Goal: Task Accomplishment & Management: Complete application form

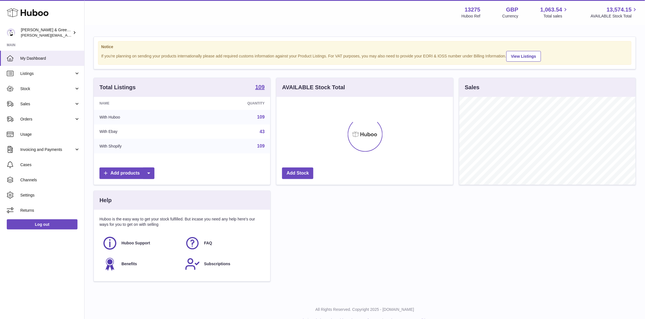
scroll to position [88, 176]
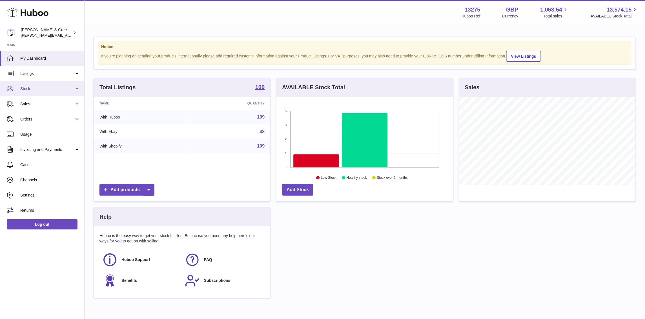
click at [44, 89] on span "Stock" at bounding box center [47, 88] width 54 height 5
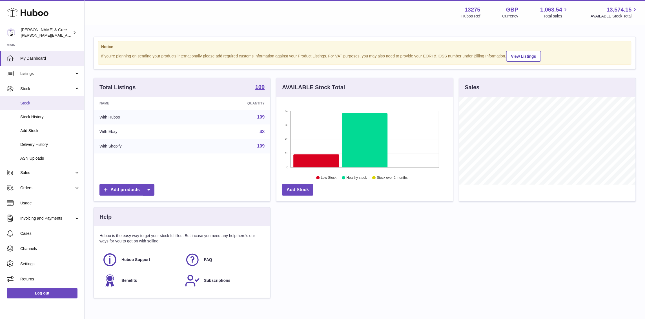
click at [48, 105] on span "Stock" at bounding box center [50, 103] width 60 height 5
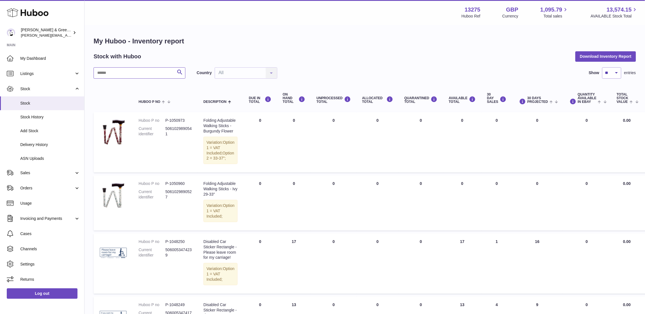
click at [129, 77] on input "text" at bounding box center [140, 72] width 92 height 11
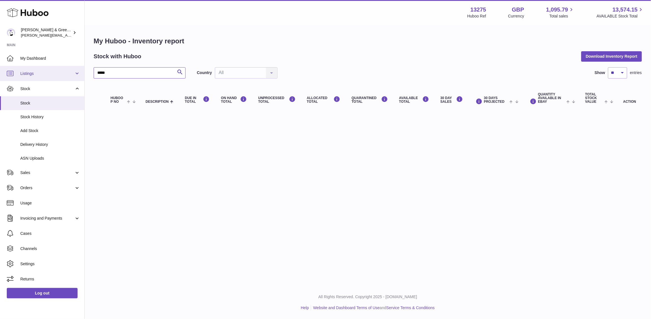
drag, startPoint x: 129, startPoint y: 77, endPoint x: 12, endPoint y: 76, distance: 117.0
click at [10, 77] on div "Huboo Evans & Green Ltd ellen@bluebadgecompany.co.uk Main My Dashboard Listings…" at bounding box center [325, 159] width 651 height 319
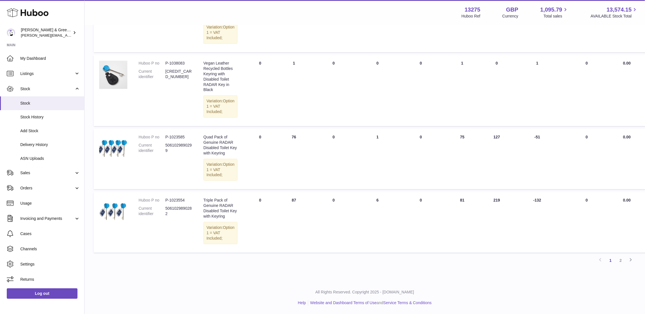
scroll to position [685, 0]
click at [623, 260] on link "2" at bounding box center [621, 260] width 10 height 10
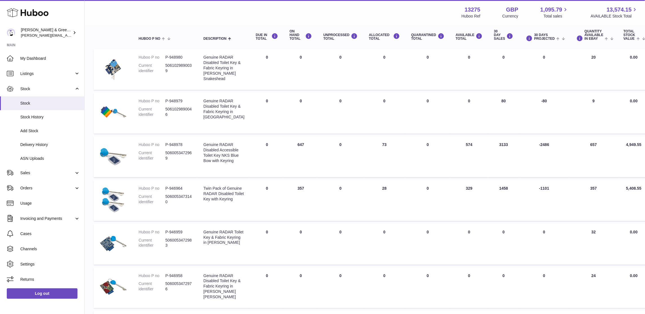
scroll to position [61, 0]
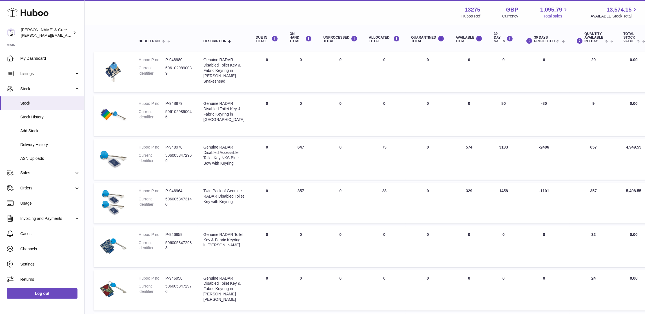
drag, startPoint x: 574, startPoint y: 10, endPoint x: 545, endPoint y: 14, distance: 29.5
click at [575, 10] on div "13275 Huboo Ref GBP Currency 1,095.79 Total sales 13,574.15 AVAILABLE Stock Tot…" at bounding box center [550, 12] width 177 height 13
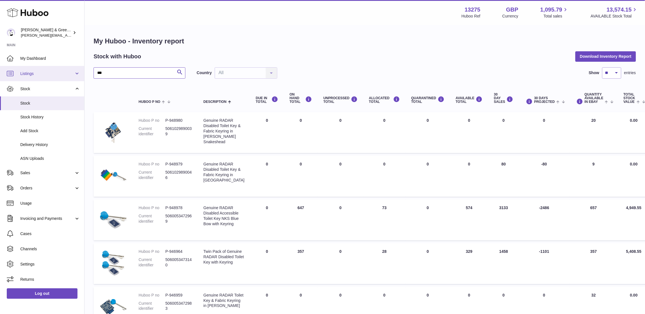
drag, startPoint x: 103, startPoint y: 75, endPoint x: 59, endPoint y: 69, distance: 43.9
click at [59, 69] on div "Huboo Evans & Green Ltd ellen@bluebadgecompany.co.uk Main My Dashboard Listings…" at bounding box center [322, 260] width 645 height 520
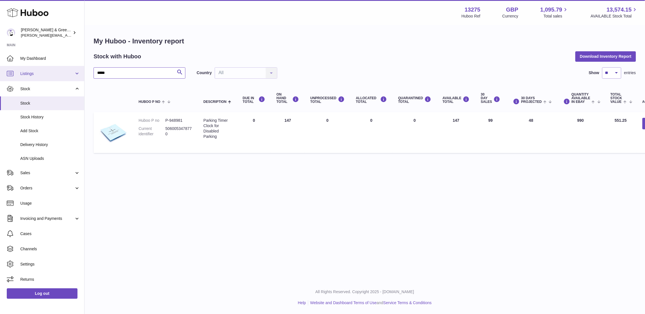
drag, startPoint x: 115, startPoint y: 74, endPoint x: 83, endPoint y: 72, distance: 32.2
click at [83, 72] on div "Huboo Evans & Green Ltd ellen@bluebadgecompany.co.uk Main My Dashboard Listings…" at bounding box center [322, 157] width 645 height 314
type input "*********"
drag, startPoint x: 147, startPoint y: 78, endPoint x: 21, endPoint y: 67, distance: 126.5
click at [21, 67] on div "Huboo Evans & Green Ltd ellen@bluebadgecompany.co.uk Main My Dashboard Listings…" at bounding box center [322, 157] width 645 height 314
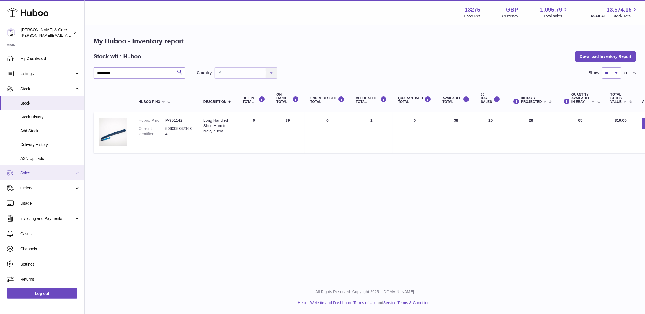
click at [63, 176] on link "Sales" at bounding box center [42, 172] width 84 height 15
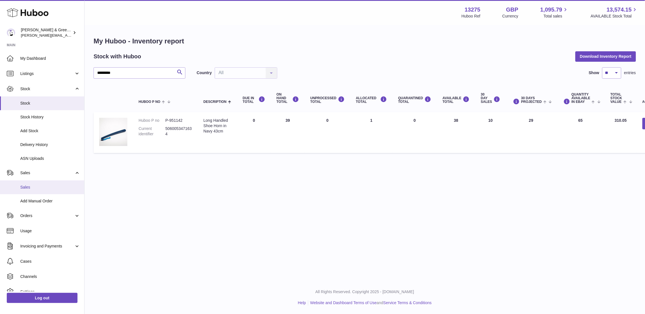
click at [65, 185] on span "Sales" at bounding box center [50, 187] width 60 height 5
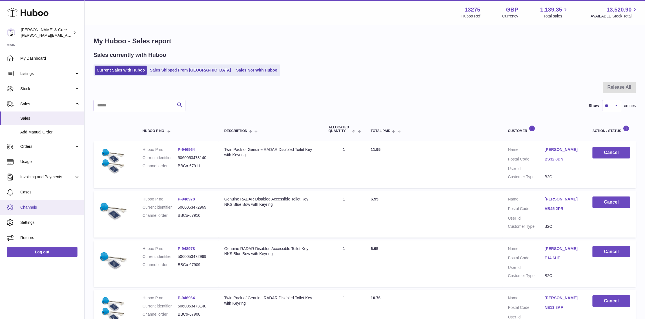
click at [39, 201] on link "Channels" at bounding box center [42, 207] width 84 height 15
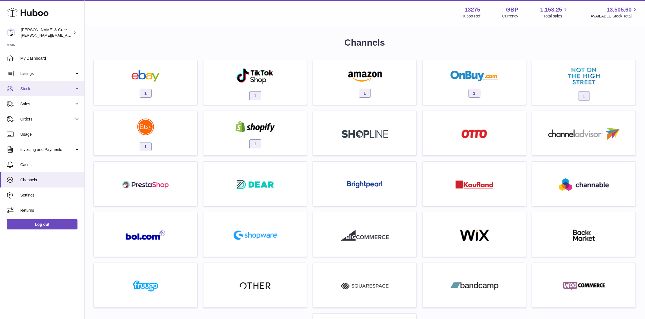
click at [32, 94] on link "Stock" at bounding box center [42, 88] width 84 height 15
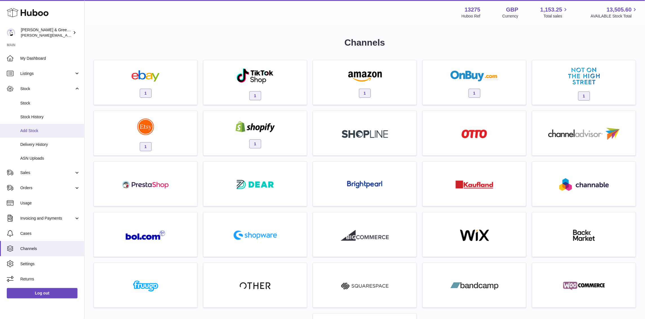
click at [39, 129] on span "Add Stock" at bounding box center [50, 130] width 60 height 5
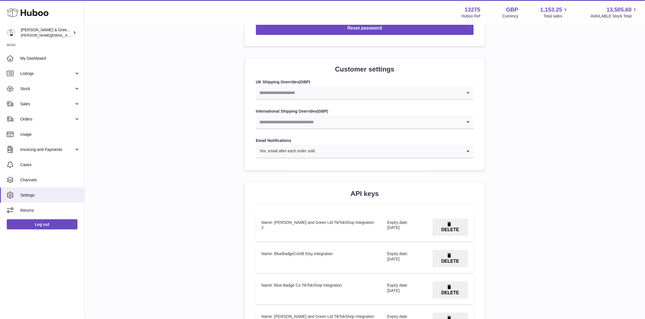
scroll to position [720, 0]
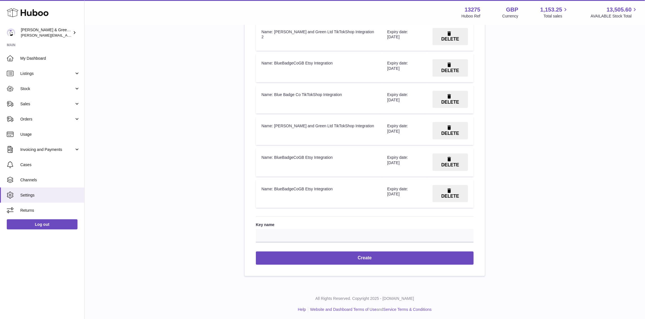
click at [451, 122] on button "DELETE" at bounding box center [451, 130] width 36 height 17
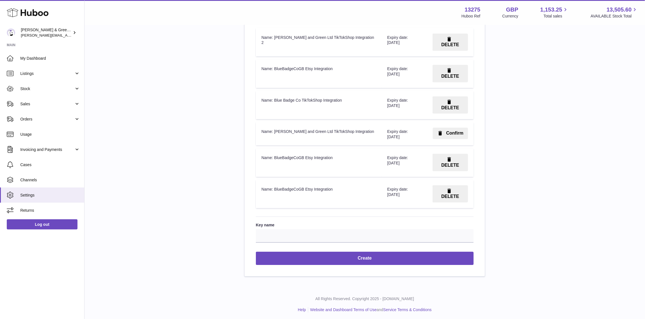
click at [453, 129] on button "Confirm" at bounding box center [450, 134] width 35 height 12
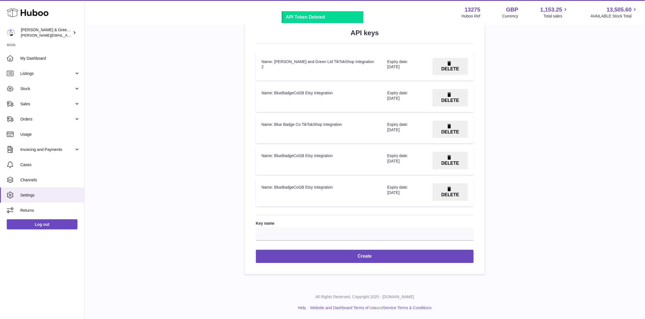
scroll to position [688, 0]
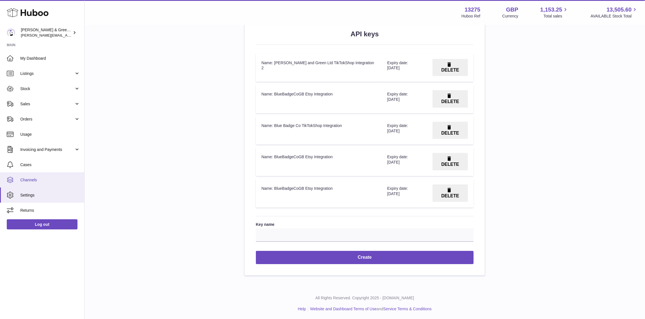
click at [41, 178] on span "Channels" at bounding box center [50, 180] width 60 height 5
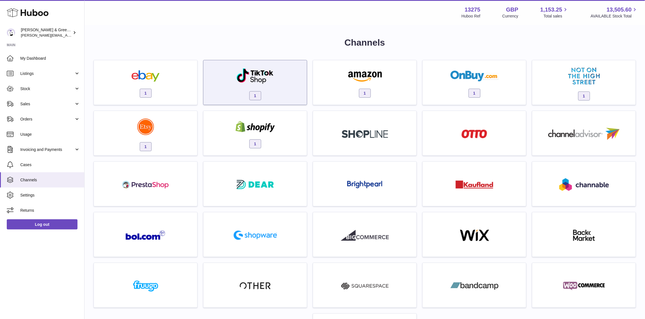
click at [259, 103] on div "1" at bounding box center [255, 82] width 104 height 45
click at [256, 97] on span "1" at bounding box center [256, 95] width 12 height 9
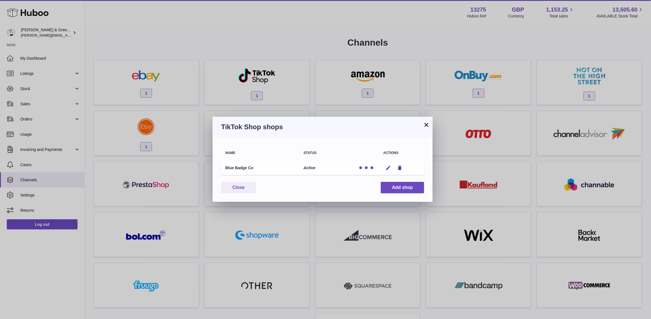
click at [391, 169] on icon "button" at bounding box center [388, 168] width 6 height 6
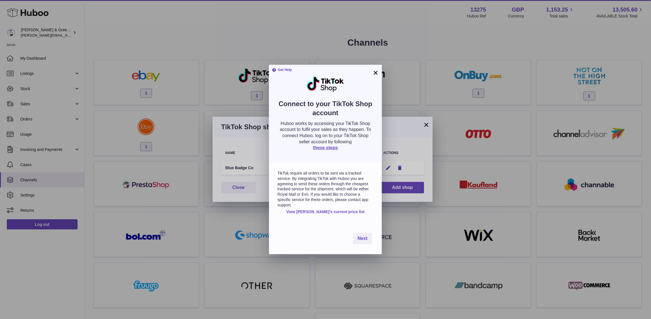
click at [400, 167] on div "× Get Help Connect to your TikTok Shop account Huboo works by accessing your Ti…" at bounding box center [325, 159] width 651 height 319
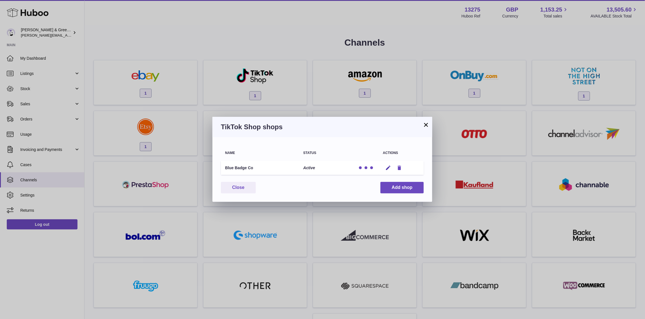
click at [396, 168] on button "Remove" at bounding box center [400, 168] width 10 height 6
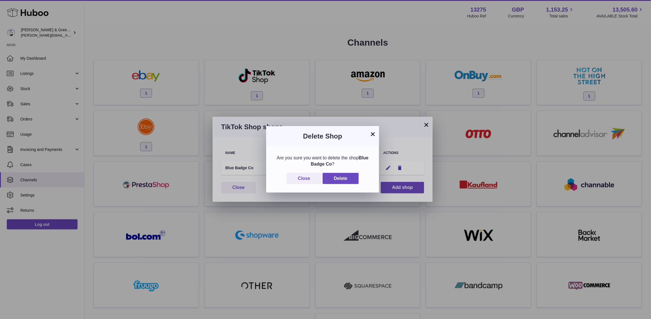
click at [372, 134] on button "×" at bounding box center [372, 134] width 7 height 7
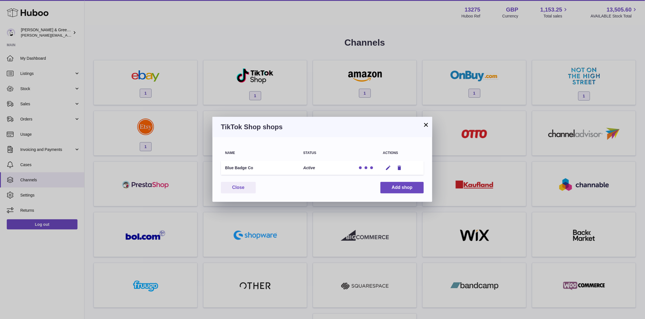
click at [425, 127] on button "×" at bounding box center [426, 125] width 7 height 7
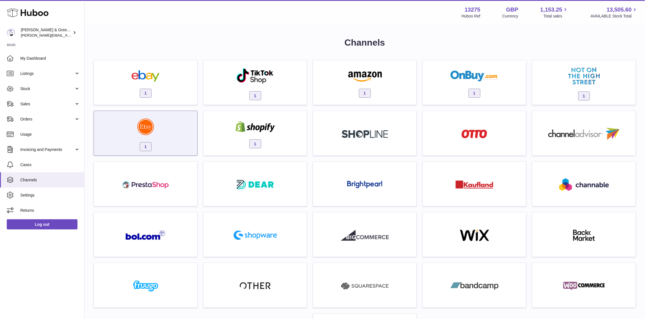
click at [148, 143] on span "1" at bounding box center [146, 146] width 12 height 9
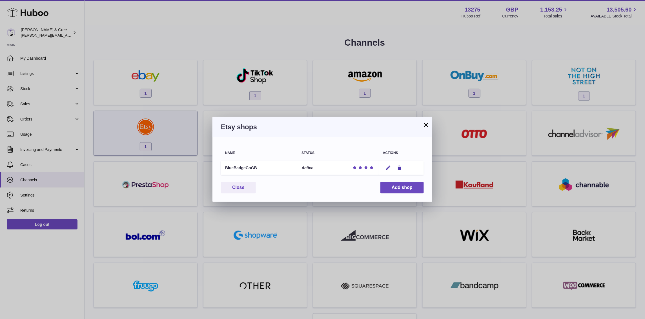
click at [148, 143] on div "× Etsy shops Name Status Actions BlueBadgeCoGB Active Edit Remove You have not …" at bounding box center [322, 159] width 645 height 319
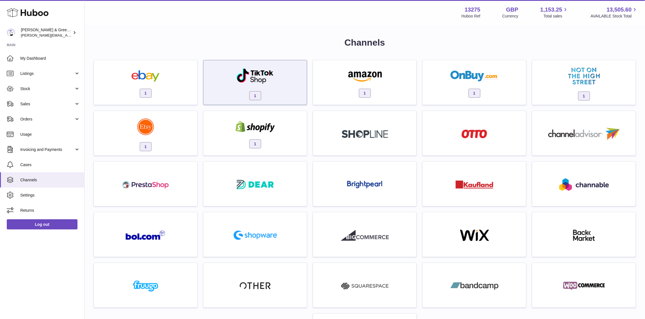
click at [286, 88] on div "1" at bounding box center [255, 84] width 98 height 36
click at [286, 88] on div at bounding box center [322, 159] width 645 height 319
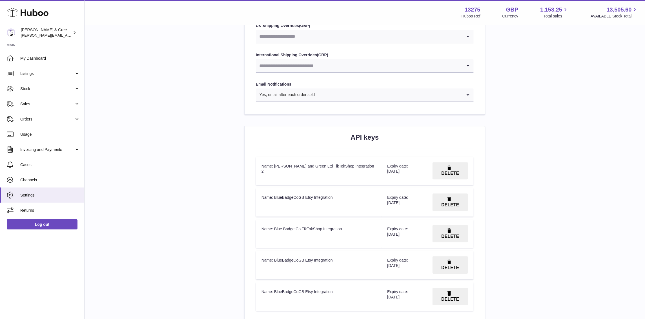
scroll to position [583, 0]
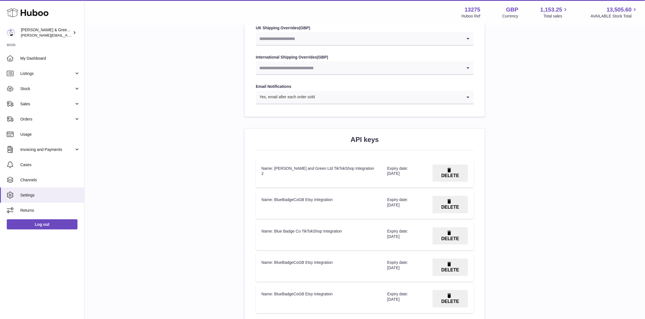
click at [310, 168] on td "Name: [PERSON_NAME] and Green Ltd TikTokShop Integration 2" at bounding box center [319, 173] width 126 height 29
drag, startPoint x: 310, startPoint y: 168, endPoint x: 326, endPoint y: 187, distance: 24.6
click at [326, 187] on td "Name: [PERSON_NAME] and Green Ltd TikTokShop Integration 2" at bounding box center [319, 173] width 126 height 29
drag, startPoint x: 277, startPoint y: 197, endPoint x: 294, endPoint y: 212, distance: 22.2
click at [294, 212] on td "Name: BlueBadgeCoGB Etsy Integration" at bounding box center [319, 204] width 126 height 29
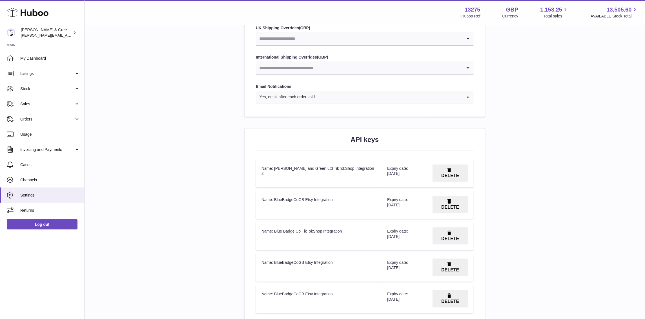
click at [272, 220] on table "API keys Key Name Action Name: Evans and Green Ltd TikTokShop Integration 2 Exp…" at bounding box center [365, 236] width 218 height 160
drag, startPoint x: 263, startPoint y: 196, endPoint x: 333, endPoint y: 201, distance: 70.7
click at [333, 201] on td "Name: BlueBadgeCoGB Etsy Integration" at bounding box center [319, 204] width 126 height 29
drag, startPoint x: 272, startPoint y: 231, endPoint x: 390, endPoint y: 248, distance: 118.4
click at [390, 248] on tr "Name: Blue Badge Co TikTokShop Integration Expiry date: February 6, 2026 DELETE" at bounding box center [365, 236] width 218 height 29
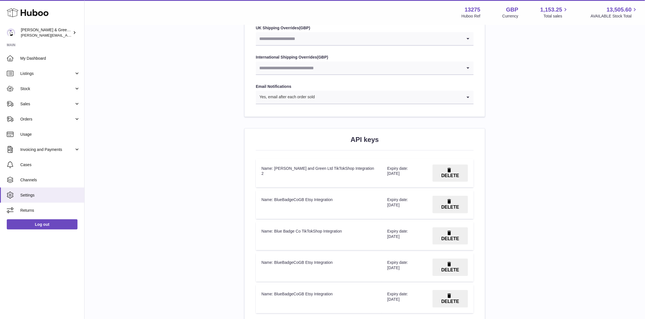
click at [303, 240] on td "Name: Blue Badge Co TikTokShop Integration" at bounding box center [319, 236] width 126 height 29
drag, startPoint x: 277, startPoint y: 231, endPoint x: 350, endPoint y: 230, distance: 73.0
click at [350, 230] on td "Name: Blue Badge Co TikTokShop Integration" at bounding box center [319, 236] width 126 height 29
click at [326, 242] on td "Name: Blue Badge Co TikTokShop Integration" at bounding box center [319, 236] width 126 height 29
click at [262, 230] on td "Name: Blue Badge Co TikTokShop Integration" at bounding box center [319, 236] width 126 height 29
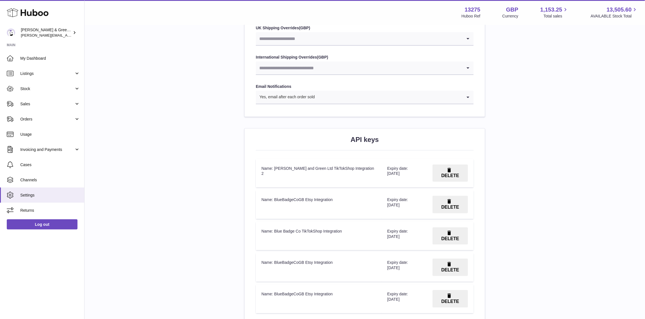
drag, startPoint x: 321, startPoint y: 233, endPoint x: 425, endPoint y: 231, distance: 104.0
click at [425, 231] on tr "Name: Blue Badge Co TikTokShop Integration Expiry date: February 6, 2026 DELETE" at bounding box center [365, 236] width 218 height 29
copy tr "Name: Blue Badge Co TikTokShop Integration Expiry date: February 6, 2026"
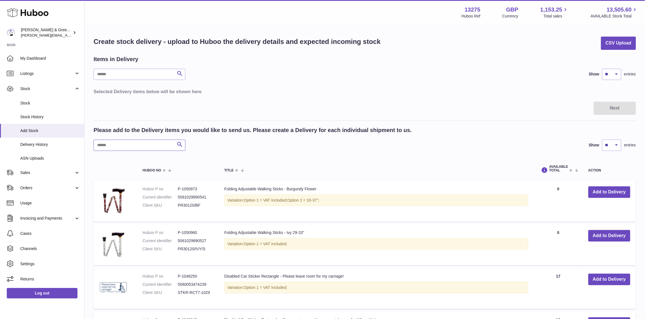
click at [143, 147] on input "text" at bounding box center [140, 145] width 92 height 11
type input "***"
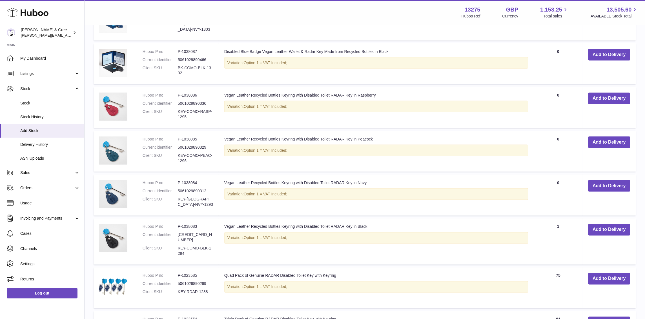
scroll to position [370, 0]
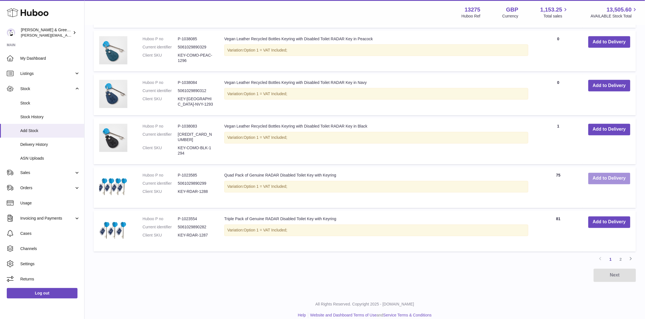
click at [603, 173] on button "Add to Delivery" at bounding box center [610, 179] width 42 height 12
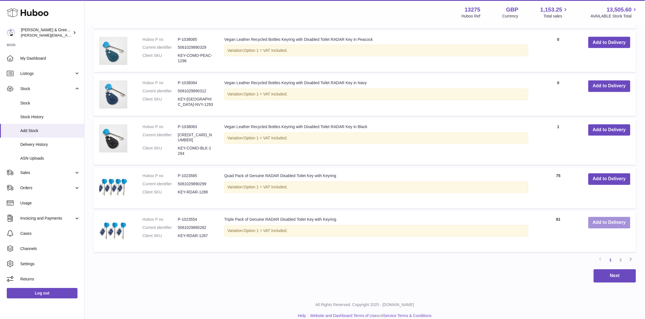
click at [612, 217] on button "Add to Delivery" at bounding box center [610, 223] width 42 height 12
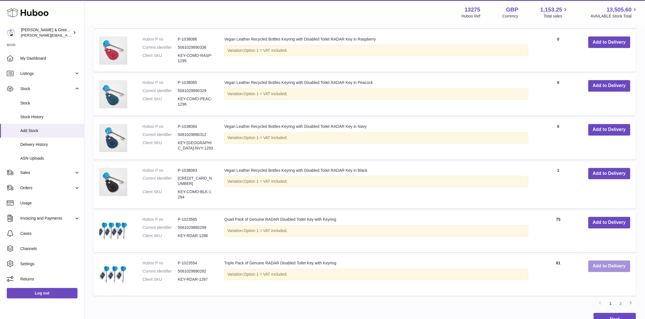
scroll to position [466, 0]
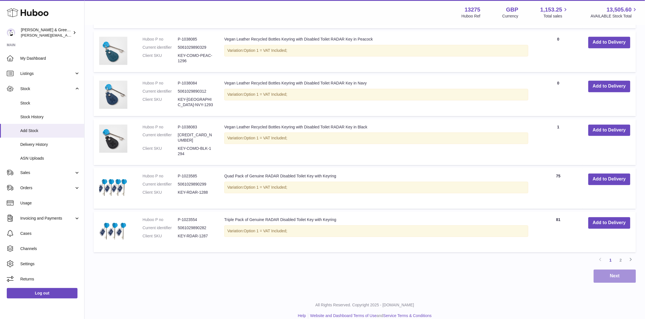
click at [624, 270] on button "Next" at bounding box center [615, 276] width 42 height 13
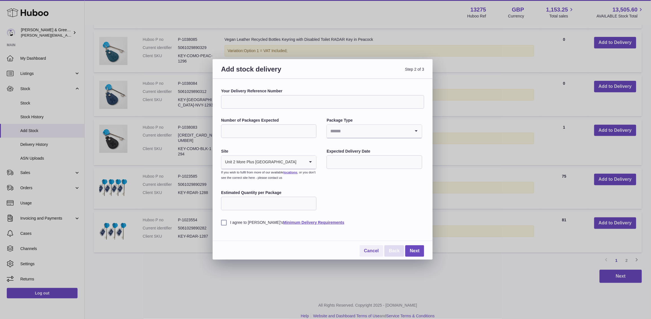
click at [398, 251] on link "Back" at bounding box center [394, 252] width 20 height 12
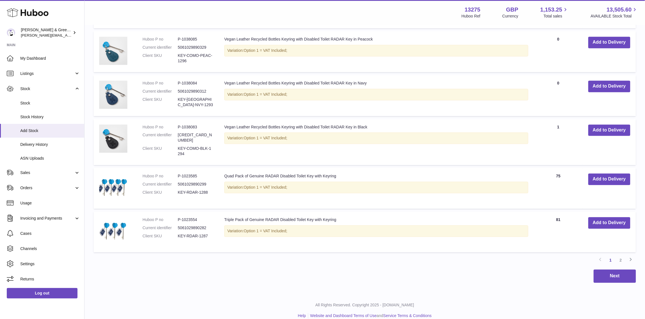
click at [623, 256] on link "2" at bounding box center [621, 261] width 10 height 10
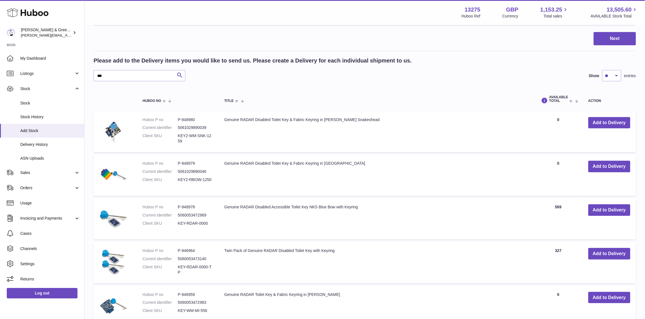
scroll to position [237, 0]
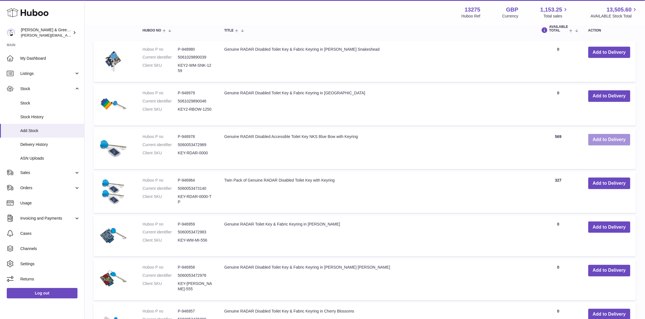
click at [595, 139] on button "Add to Delivery" at bounding box center [610, 140] width 42 height 12
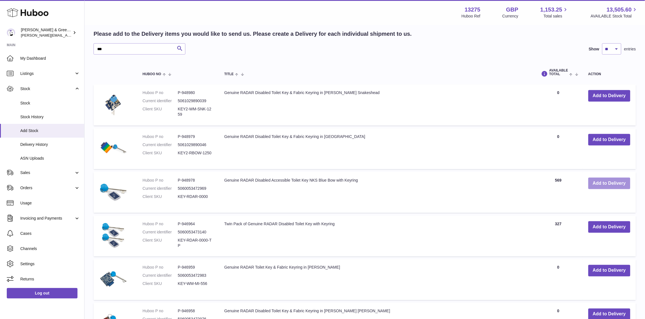
scroll to position [280, 0]
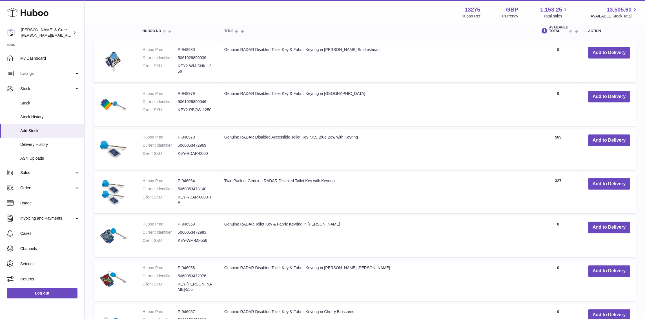
click at [613, 189] on td "Add to Delivery" at bounding box center [609, 193] width 53 height 41
click at [610, 184] on button "Add to Delivery" at bounding box center [610, 184] width 42 height 12
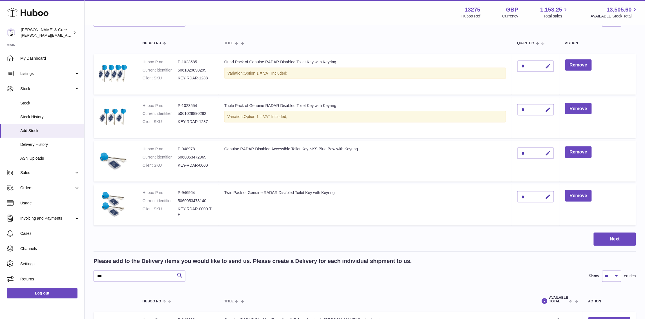
scroll to position [0, 0]
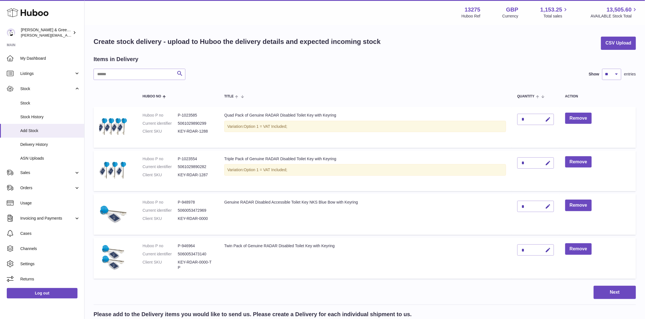
click at [530, 119] on div "*" at bounding box center [536, 119] width 37 height 11
click at [550, 121] on icon "button" at bounding box center [549, 120] width 6 height 6
type input "***"
drag, startPoint x: 551, startPoint y: 120, endPoint x: 551, endPoint y: 123, distance: 3.4
click at [551, 120] on button "submit" at bounding box center [547, 119] width 11 height 9
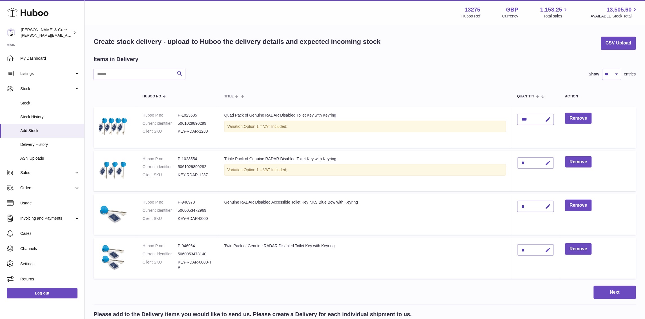
click at [549, 163] on icon "button" at bounding box center [549, 163] width 6 height 6
type input "***"
click at [544, 166] on button "submit" at bounding box center [547, 163] width 11 height 9
click at [547, 207] on icon "button" at bounding box center [549, 207] width 6 height 6
drag, startPoint x: 525, startPoint y: 209, endPoint x: 520, endPoint y: 209, distance: 5.1
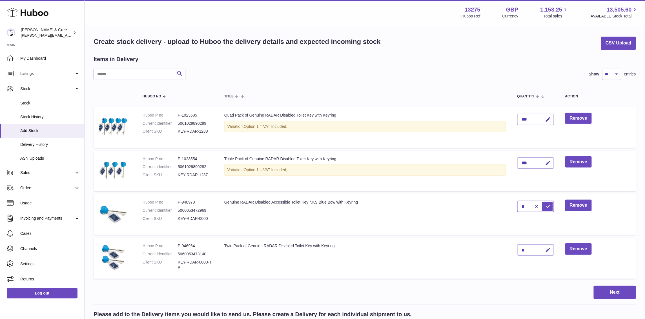
click at [520, 209] on input "*" at bounding box center [536, 206] width 37 height 11
click at [538, 210] on button "button" at bounding box center [536, 206] width 11 height 9
drag, startPoint x: 522, startPoint y: 206, endPoint x: 530, endPoint y: 205, distance: 8.3
click at [523, 206] on div "*" at bounding box center [536, 206] width 37 height 11
click at [531, 204] on div "*" at bounding box center [536, 206] width 37 height 11
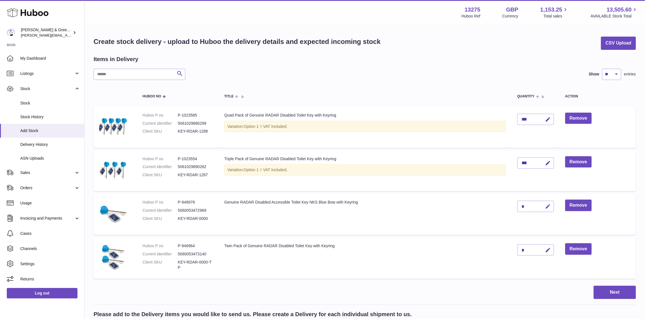
click at [548, 200] on td "*" at bounding box center [536, 214] width 48 height 41
click at [549, 202] on button "button" at bounding box center [547, 207] width 13 height 12
click at [530, 205] on div at bounding box center [541, 206] width 23 height 9
click at [527, 206] on input "*" at bounding box center [536, 206] width 37 height 11
type input "****"
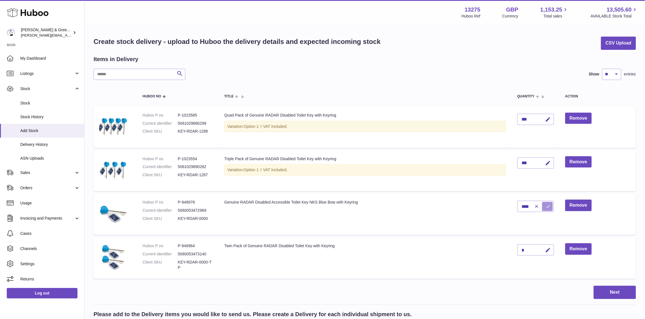
click at [548, 208] on icon "submit" at bounding box center [548, 206] width 5 height 5
click at [546, 245] on button "button" at bounding box center [547, 251] width 13 height 12
drag, startPoint x: 489, startPoint y: 258, endPoint x: 486, endPoint y: 254, distance: 5.5
click at [485, 255] on tr "Huboo P no P-946964 Current identifier 5060053473140 Client SKU KEY-RDAR-0000-T…" at bounding box center [365, 258] width 543 height 41
type input "***"
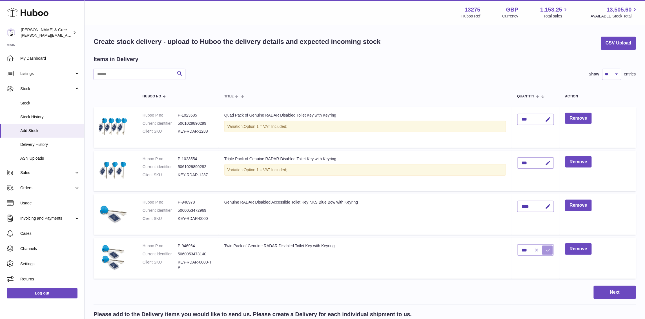
click at [549, 249] on icon "submit" at bounding box center [548, 250] width 5 height 5
click at [613, 293] on button "Next" at bounding box center [615, 292] width 42 height 13
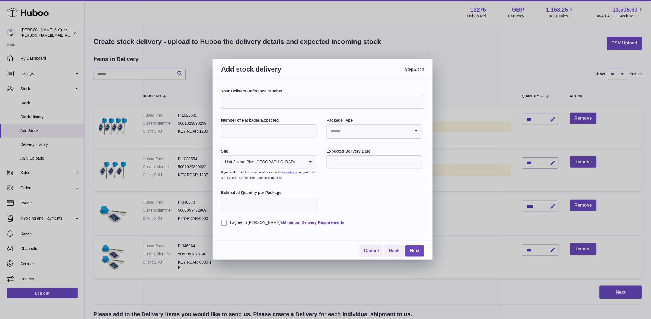
click at [244, 98] on input "Your Delivery Reference Number" at bounding box center [322, 102] width 203 height 14
type input "**********"
click at [257, 130] on input "Number of Packages Expected" at bounding box center [268, 132] width 95 height 14
type input "*"
click at [375, 128] on input "Search for option" at bounding box center [368, 131] width 83 height 13
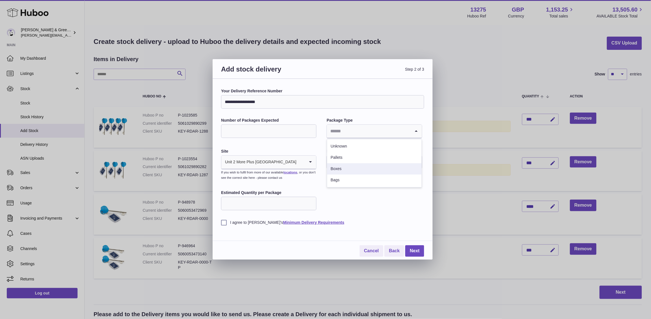
click at [366, 169] on li "Boxes" at bounding box center [374, 169] width 94 height 11
click at [367, 171] on div "**********" at bounding box center [322, 157] width 203 height 137
click at [366, 162] on input "text" at bounding box center [373, 163] width 95 height 14
click at [372, 208] on span "9" at bounding box center [369, 209] width 10 height 10
type input "**********"
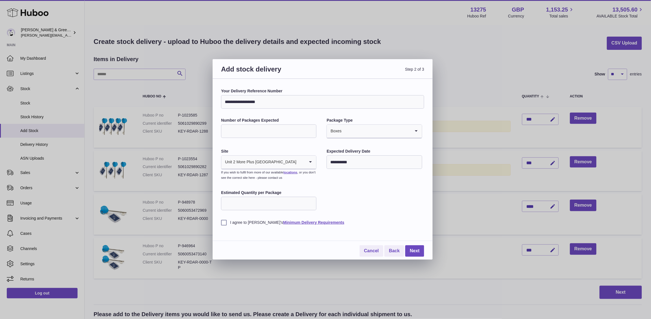
click at [283, 211] on div "Estimated Quantity per Package" at bounding box center [268, 200] width 95 height 21
click at [278, 203] on input "Estimated Quantity per Package" at bounding box center [268, 204] width 95 height 14
drag, startPoint x: 236, startPoint y: 138, endPoint x: 227, endPoint y: 133, distance: 10.5
click at [227, 133] on input "*" at bounding box center [268, 132] width 95 height 14
drag, startPoint x: 227, startPoint y: 133, endPoint x: 218, endPoint y: 132, distance: 8.5
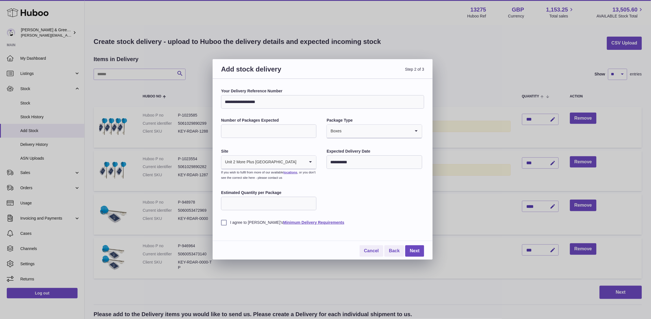
click at [218, 132] on div "**********" at bounding box center [323, 169] width 220 height 181
click at [243, 207] on input "Estimated Quantity per Package" at bounding box center [268, 204] width 95 height 14
drag, startPoint x: 244, startPoint y: 131, endPoint x: 189, endPoint y: 131, distance: 54.7
click at [189, 131] on div "**********" at bounding box center [325, 159] width 651 height 319
type input "*"
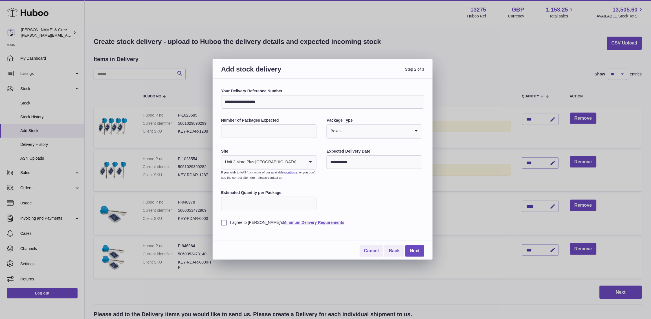
click at [245, 206] on input "Estimated Quantity per Package" at bounding box center [268, 204] width 95 height 14
type input "***"
click at [237, 205] on input "Estimated Quantity per Package" at bounding box center [268, 204] width 95 height 14
click at [222, 224] on label "I agree to Huboo's Minimum Delivery Requirements" at bounding box center [322, 222] width 203 height 5
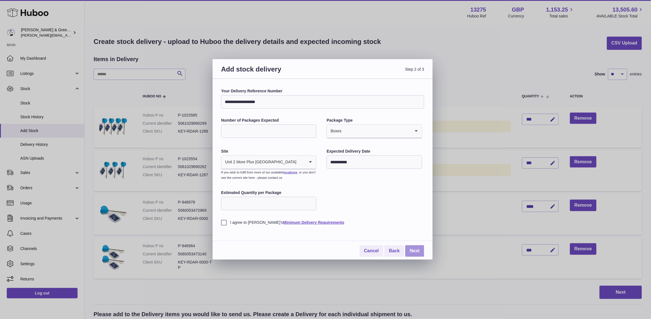
click at [420, 253] on link "Next" at bounding box center [414, 252] width 19 height 12
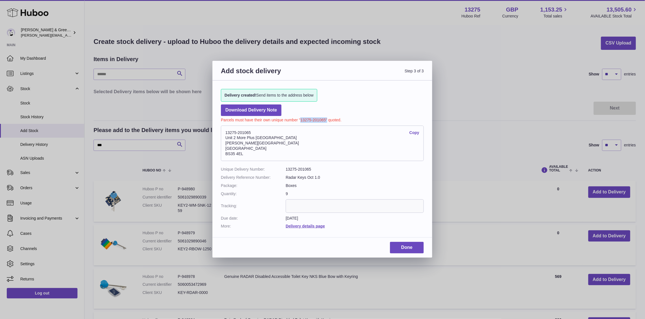
drag, startPoint x: 322, startPoint y: 122, endPoint x: 313, endPoint y: 111, distance: 14.2
click at [301, 120] on p "Parcels must have their own unique number "13275-201065" quoted." at bounding box center [322, 119] width 203 height 7
copy p "13275-201065""
click at [527, 56] on div "Add stock delivery Step 3 of 3 Delivery created! Send items to the address belo…" at bounding box center [322, 159] width 645 height 319
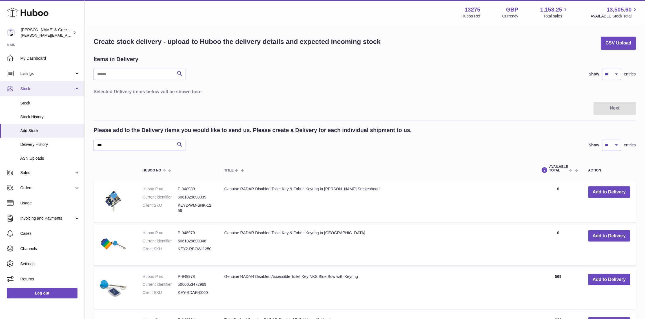
click at [33, 91] on link "Stock" at bounding box center [42, 88] width 84 height 15
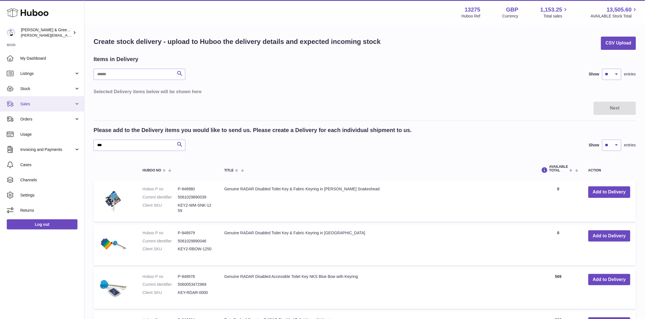
click at [39, 109] on link "Sales" at bounding box center [42, 103] width 84 height 15
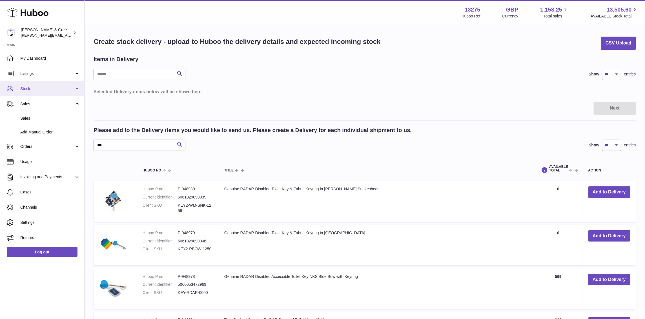
click at [33, 92] on link "Stock" at bounding box center [42, 88] width 84 height 15
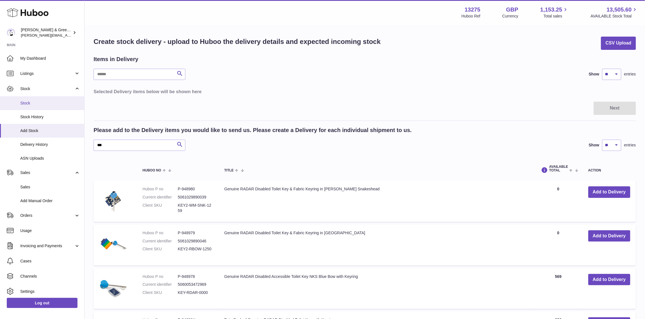
click at [37, 108] on link "Stock" at bounding box center [42, 103] width 84 height 14
